Goal: Contribute content

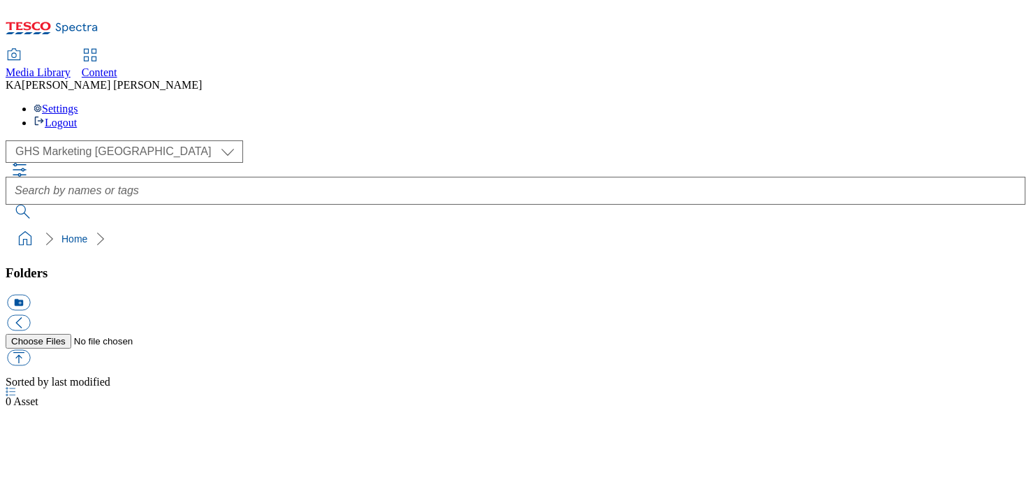
select select "flare-ghs-mktg"
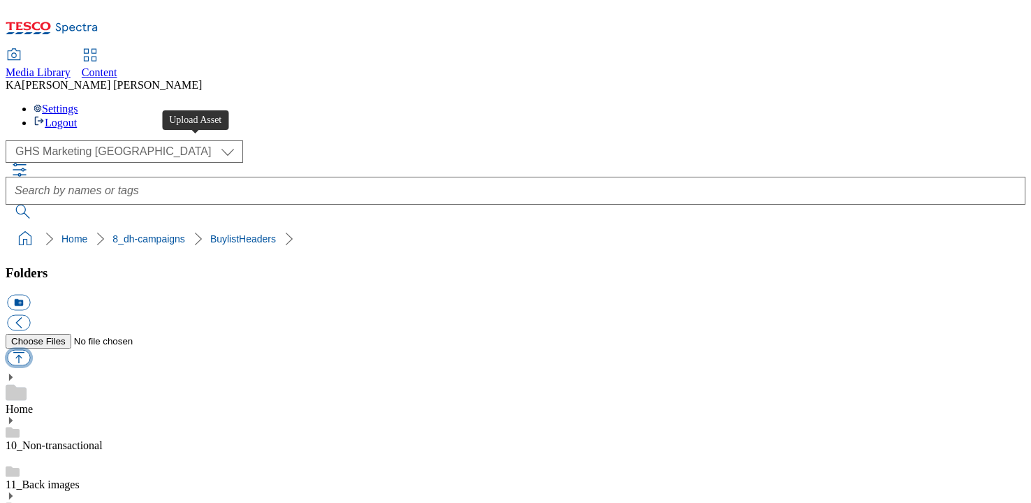
click at [30, 350] on button "button" at bounding box center [18, 358] width 23 height 16
type input "C:\fakepath\1756197516524-ad541718_Allinsons_Legobrand_H_1184x333_V3.jpg"
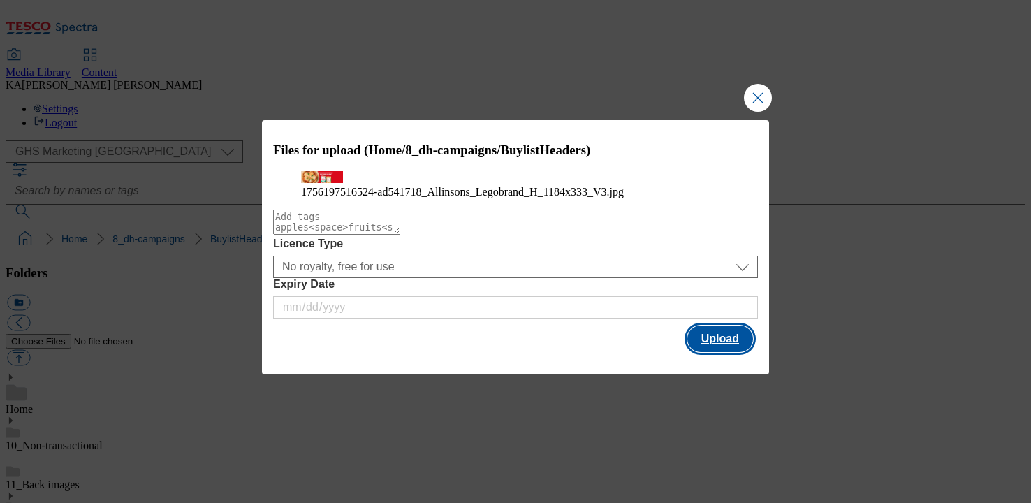
click at [723, 352] on button "Upload" at bounding box center [720, 338] width 66 height 27
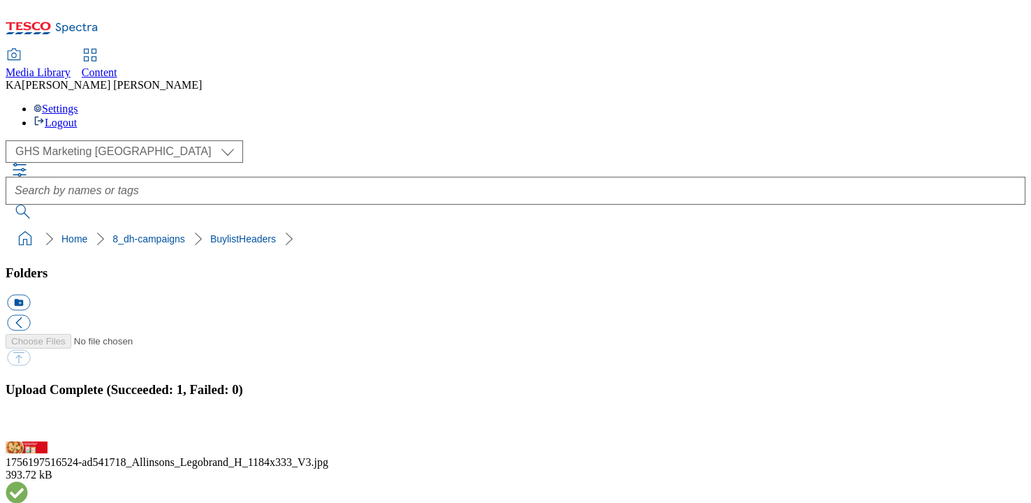
click at [28, 427] on button "button" at bounding box center [17, 433] width 21 height 13
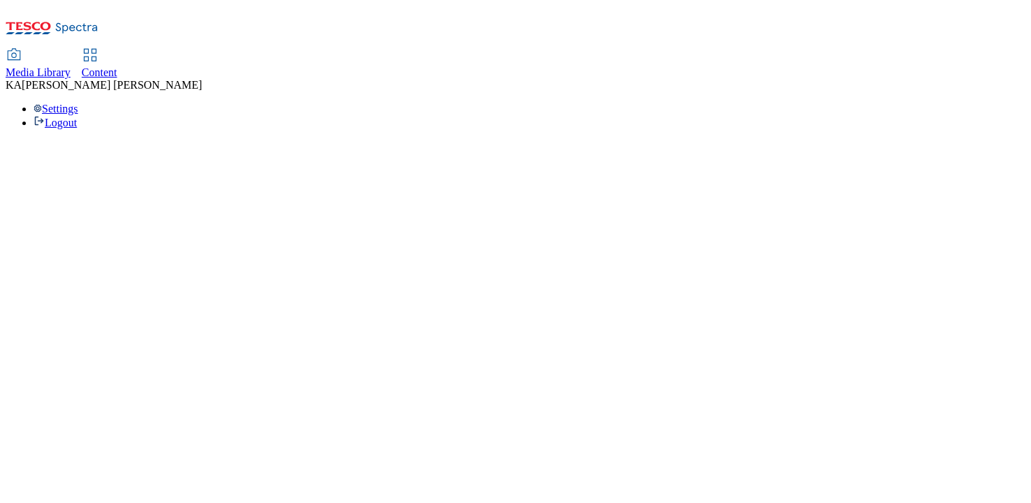
select select "ghs-[GEOGRAPHIC_DATA]"
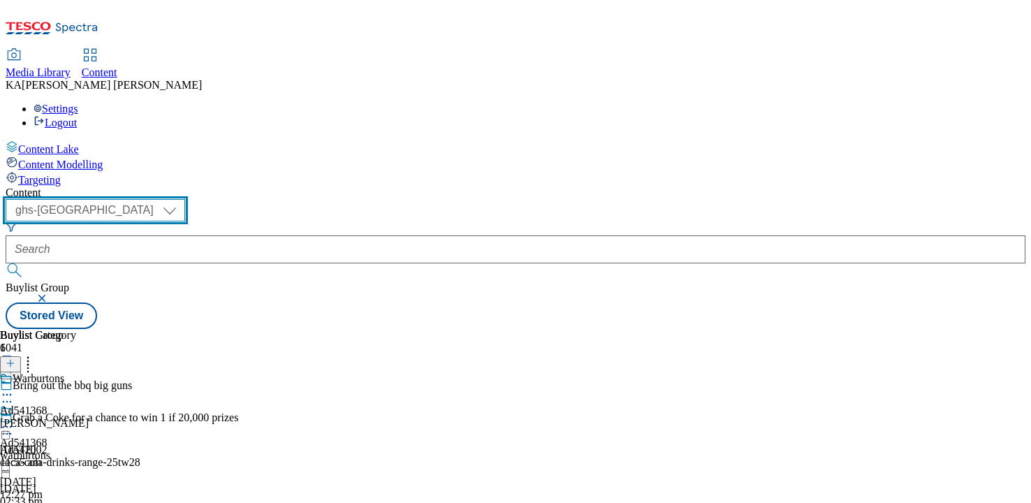
click at [185, 199] on select "ghs-roi ghs-uk" at bounding box center [95, 210] width 179 height 22
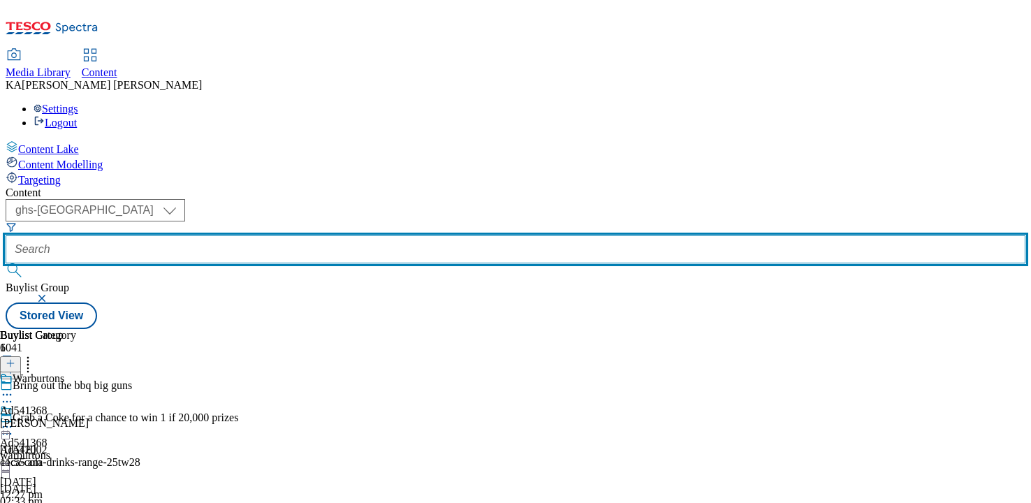
click at [325, 235] on input "text" at bounding box center [516, 249] width 1020 height 28
paste input "the-silver-spoon-allinsons-25tw27"
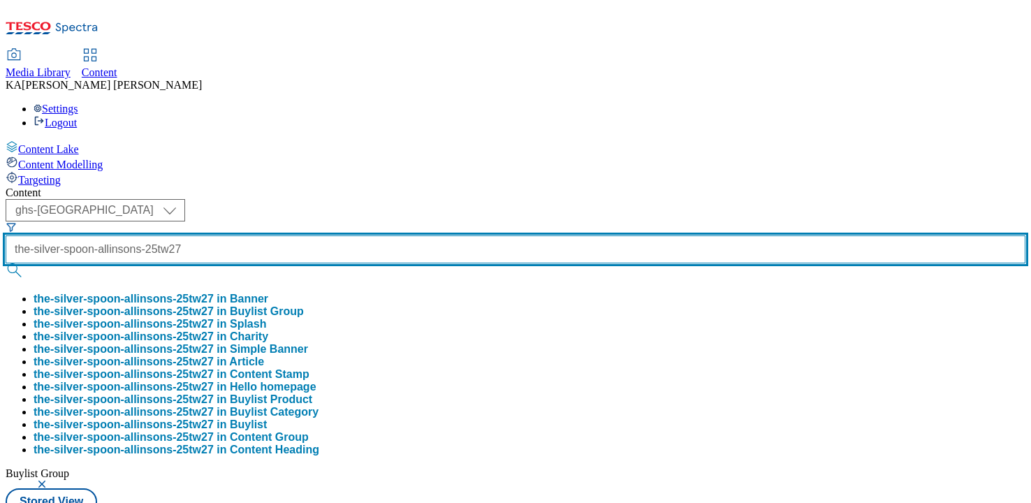
type input "the-silver-spoon-allinsons-25tw27"
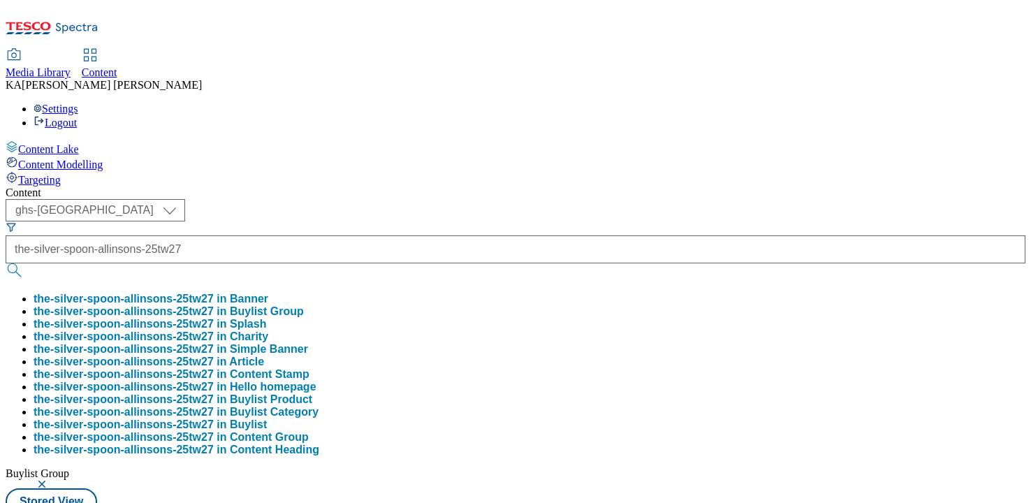
scroll to position [0, 0]
click at [304, 305] on button "the-silver-spoon-allinsons-25tw27 in Buylist Group" at bounding box center [169, 311] width 270 height 13
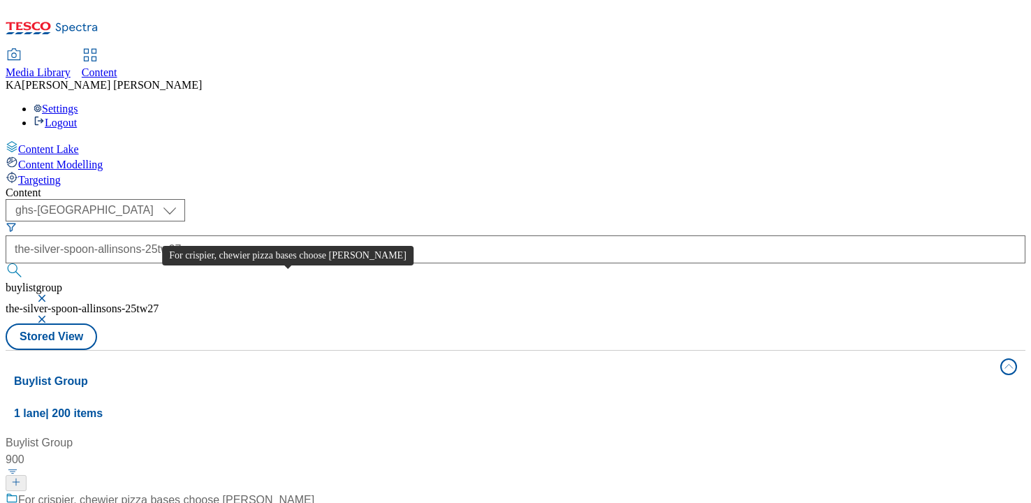
click at [282, 492] on div "For crispier, chewier pizza bases choose Allinson's" at bounding box center [166, 500] width 296 height 17
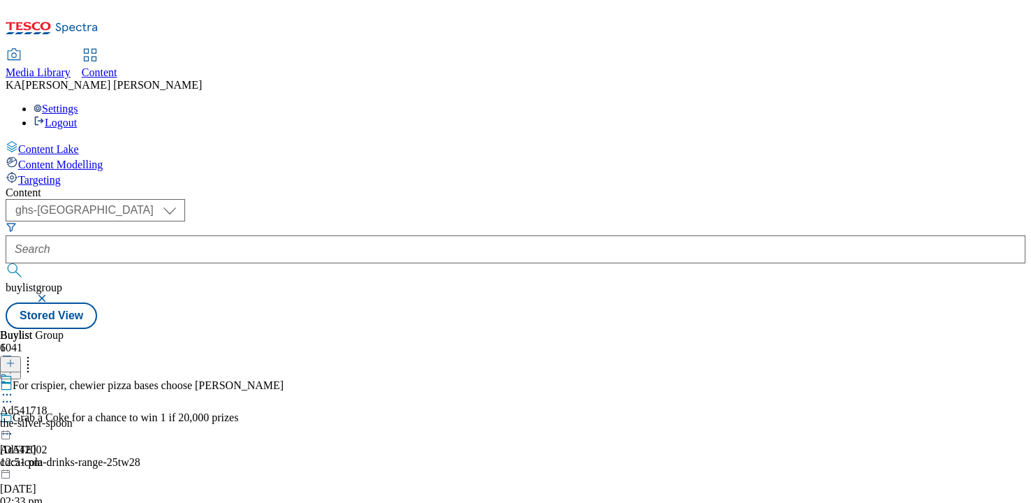
click at [14, 388] on icon at bounding box center [7, 395] width 14 height 14
click at [65, 416] on button "Edit" at bounding box center [46, 424] width 37 height 16
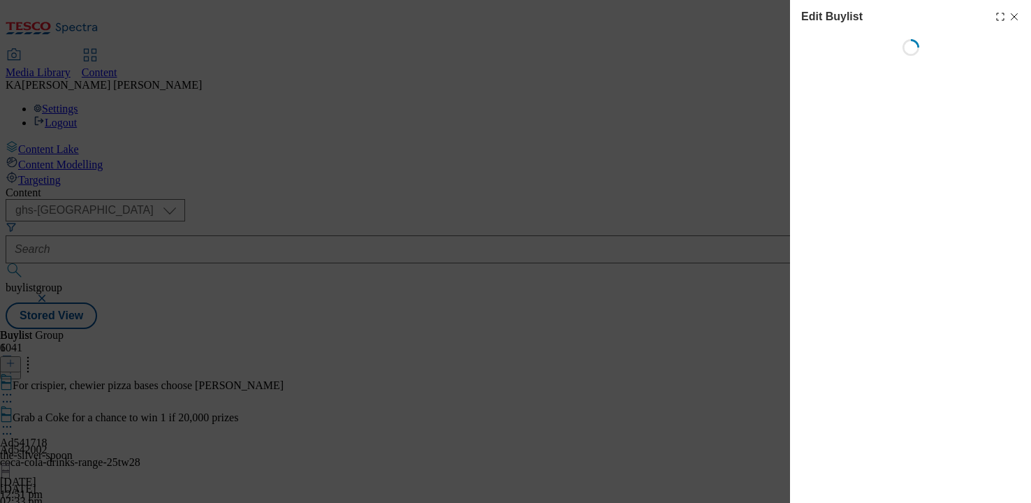
select select "tactical"
select select "supplier funded short term 1-3 weeks"
select select "dunnhumby"
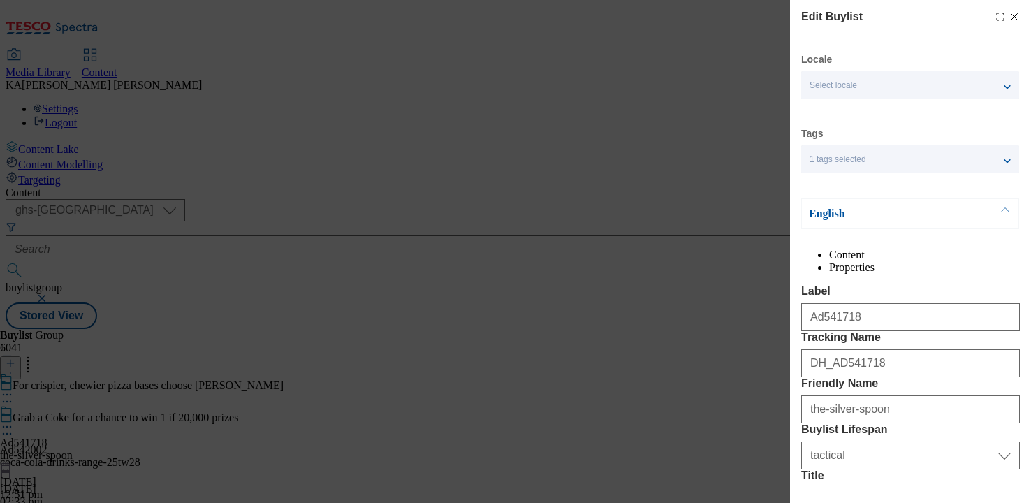
select select "Banner"
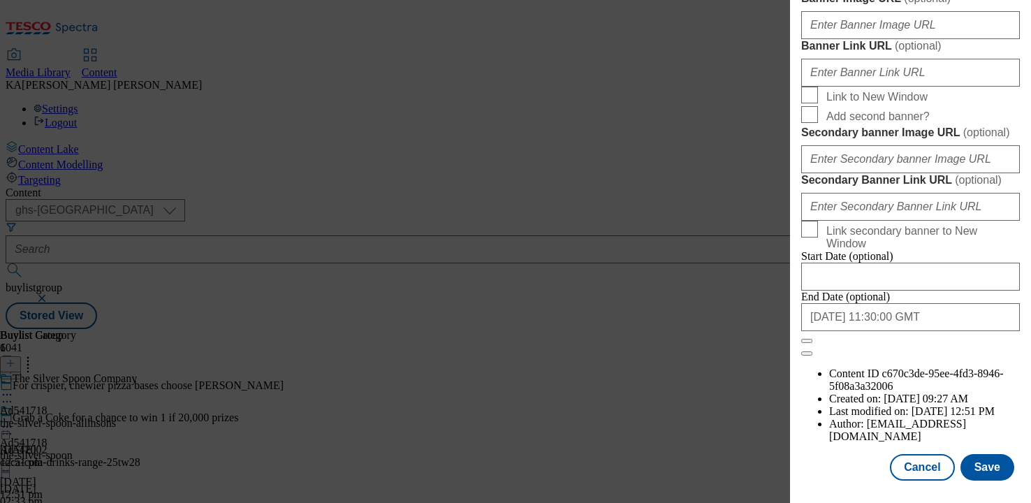
scroll to position [1296, 0]
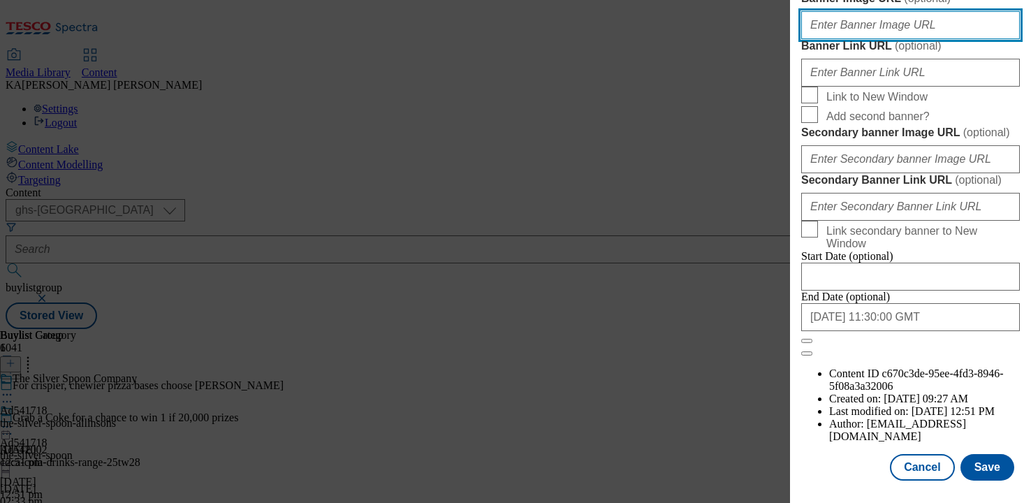
click at [842, 39] on input "Banner Image URL ( optional )" at bounding box center [910, 25] width 219 height 28
paste input "https://digitalcontent.api.tesco.com/v2/media/ghs-mktg/fede8378-53e2-4e50-9059-…"
type input "https://digitalcontent.api.tesco.com/v2/media/ghs-mktg/fede8378-53e2-4e50-9059-…"
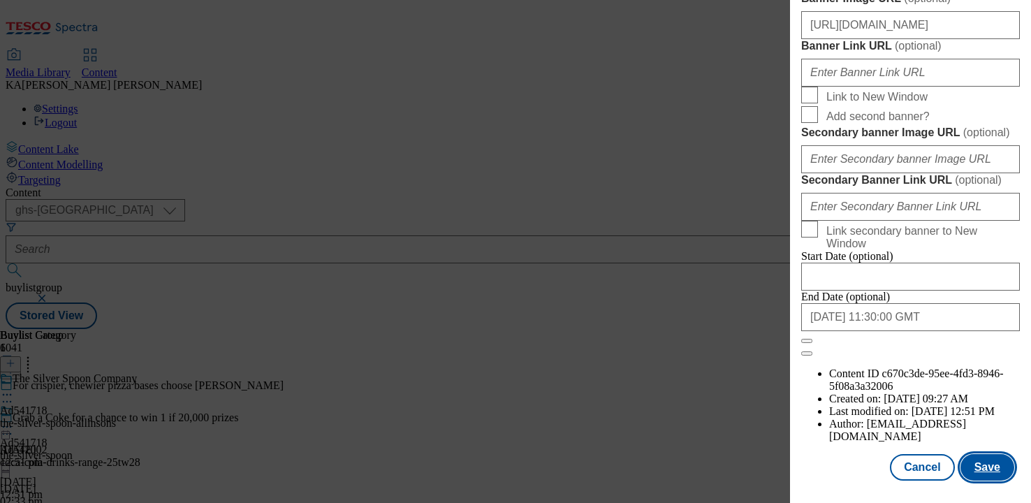
click at [981, 464] on button "Save" at bounding box center [987, 467] width 54 height 27
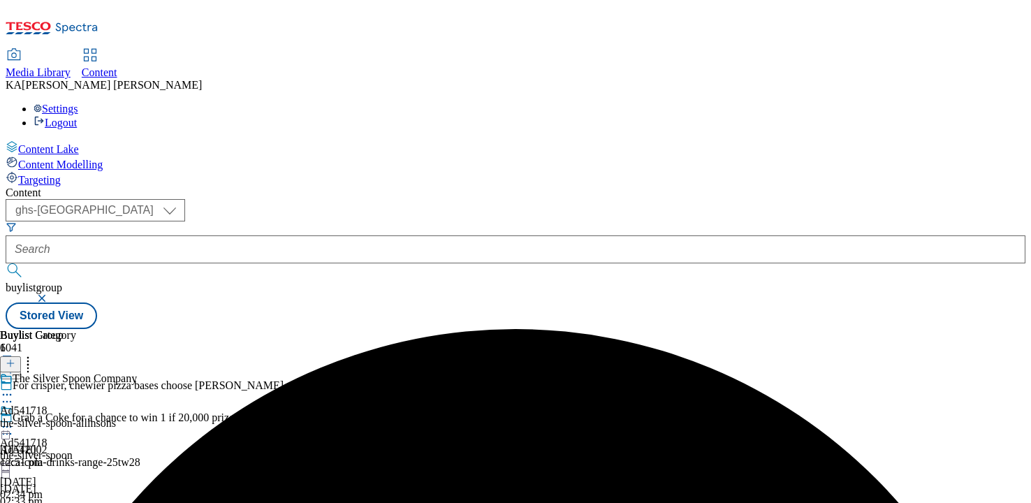
click at [14, 420] on icon at bounding box center [7, 427] width 14 height 14
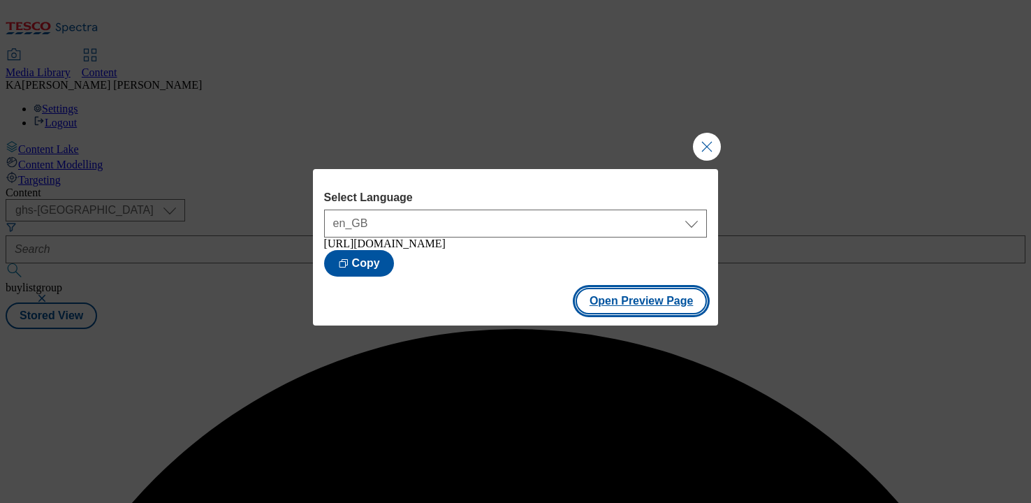
click at [616, 309] on button "Open Preview Page" at bounding box center [641, 301] width 132 height 27
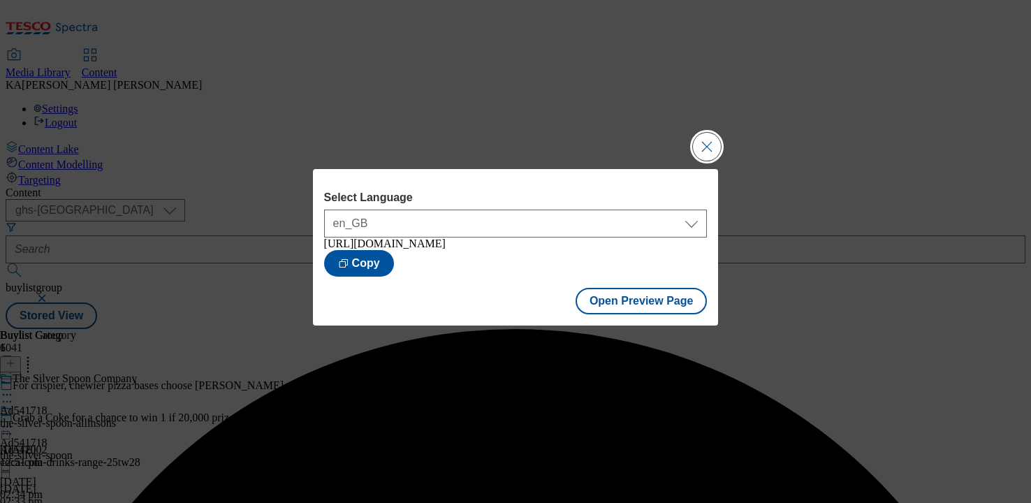
click at [698, 142] on button "Close Modal" at bounding box center [707, 147] width 28 height 28
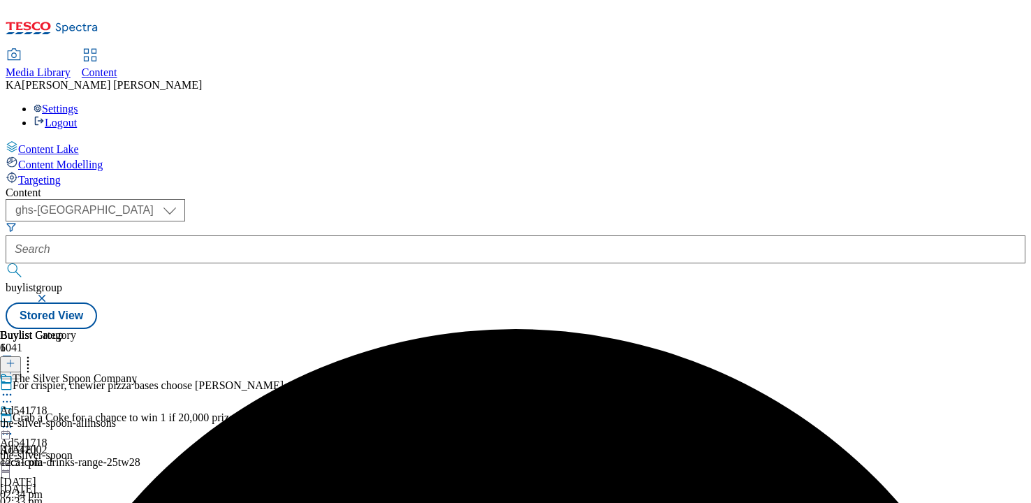
click at [14, 420] on icon at bounding box center [7, 427] width 14 height 14
